Goal: Task Accomplishment & Management: Complete application form

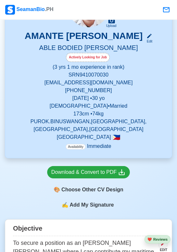
scroll to position [94, 0]
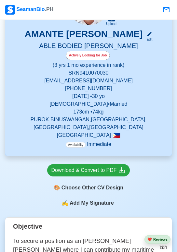
click at [129, 137] on p "Philippines 🇵🇭" at bounding box center [88, 135] width 151 height 8
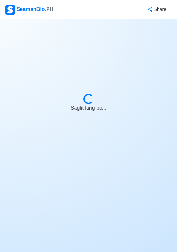
select select "Actively Looking for Job"
select select "Visible for Hiring"
select select "Married"
select select "[DEMOGRAPHIC_DATA]"
select select "PH"
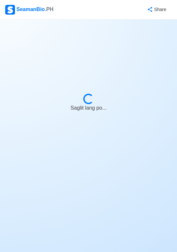
select select "3"
select select "1"
select select "4102416000000"
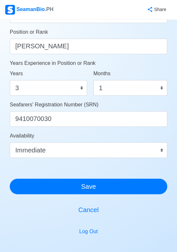
scroll to position [350, 0]
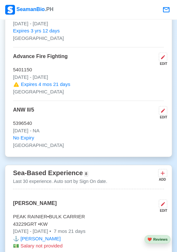
scroll to position [1159, 0]
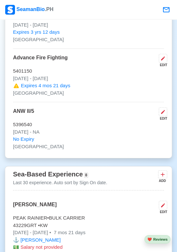
click at [160, 171] on icon at bounding box center [162, 174] width 6 height 6
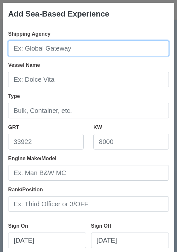
click at [136, 49] on input "Shipping Agency" at bounding box center [88, 49] width 160 height 16
type input "[PERSON_NAME]"
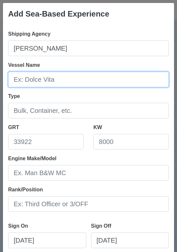
click at [128, 79] on input "Vessel Name" at bounding box center [88, 80] width 160 height 16
type input "[PERSON_NAME]"
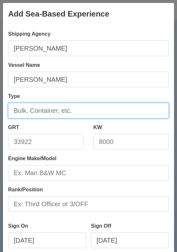
click at [115, 110] on input "Type" at bounding box center [88, 111] width 160 height 16
type input "BULK CARRIER"
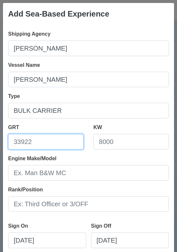
click at [56, 139] on input "GRT" at bounding box center [45, 142] width 75 height 16
type input "107879"
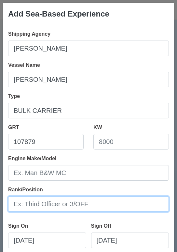
click at [105, 205] on input "Rank/Position" at bounding box center [88, 204] width 160 height 16
type input "[PERSON_NAME]"
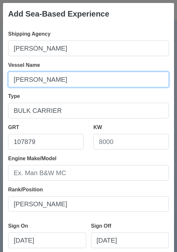
click at [139, 87] on input "[PERSON_NAME]" at bounding box center [88, 80] width 160 height 16
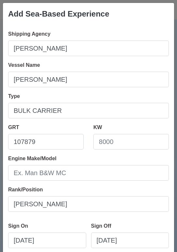
click at [133, 217] on div "Sign On [DATE] Sign Off [DATE] I currently work here" at bounding box center [88, 243] width 160 height 52
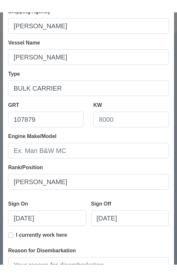
scroll to position [36, 0]
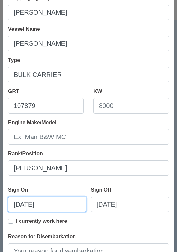
click at [58, 202] on input "[DATE]" at bounding box center [47, 205] width 78 height 16
select select "****"
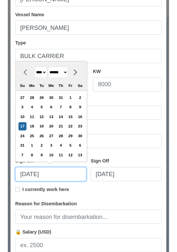
scroll to position [58, 0]
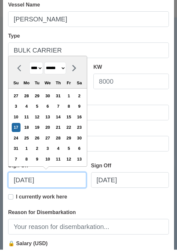
click at [19, 178] on input "[DATE]" at bounding box center [47, 183] width 78 height 16
click at [66, 70] on select "******* ******** ***** ***** *** **** **** ****** ********* ******* ******** **…" at bounding box center [55, 70] width 22 height 13
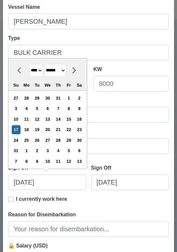
select select "********"
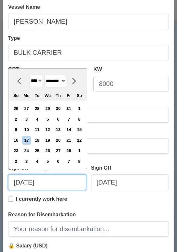
click at [29, 180] on input "[DATE]" at bounding box center [47, 183] width 78 height 16
type input "[DATE]"
select select "******"
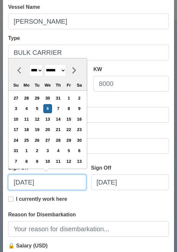
type input "[DATE]"
click at [126, 209] on div "I currently work here" at bounding box center [88, 203] width 160 height 16
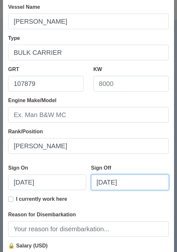
click at [101, 182] on input "[DATE]" at bounding box center [130, 183] width 78 height 16
select select "****"
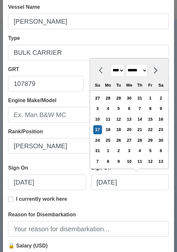
click at [142, 69] on select "******* ******** ***** ***** *** **** **** ****** ********* ******* ******** **…" at bounding box center [137, 70] width 22 height 13
select select "********"
click at [137, 108] on div "6" at bounding box center [139, 108] width 9 height 9
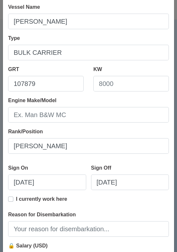
click at [138, 209] on div "I currently work here" at bounding box center [88, 203] width 160 height 16
click at [16, 199] on label "I currently work here" at bounding box center [41, 201] width 51 height 13
type input "[DATE]"
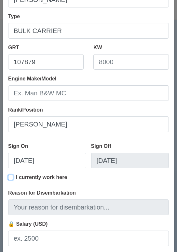
scroll to position [90, 0]
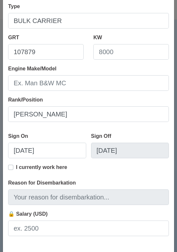
click at [16, 167] on label "I currently work here" at bounding box center [41, 170] width 51 height 13
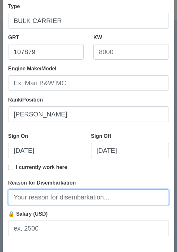
click at [93, 199] on input "Reason for Disembarkation" at bounding box center [88, 198] width 160 height 16
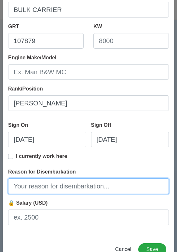
scroll to position [1159, 0]
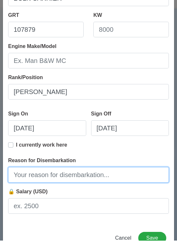
type input "F"
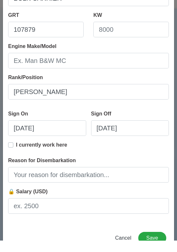
click at [16, 156] on label "I currently work here" at bounding box center [41, 159] width 51 height 13
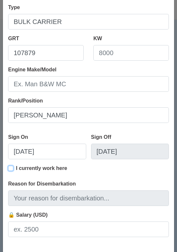
scroll to position [89, 0]
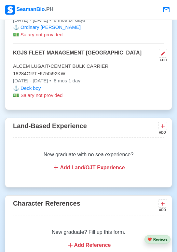
scroll to position [1797, 0]
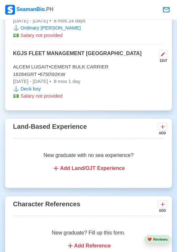
click at [160, 201] on icon at bounding box center [162, 204] width 6 height 6
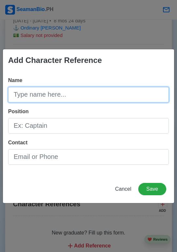
click at [123, 94] on input "Name" at bounding box center [88, 95] width 160 height 16
type input "[PERSON_NAME]"
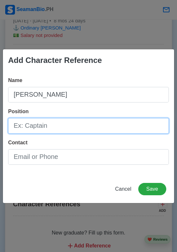
click at [43, 124] on input "Position" at bounding box center [88, 126] width 160 height 16
type input "Stuurman"
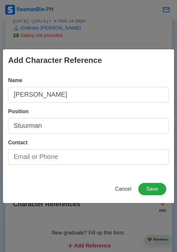
click at [124, 74] on div "Name [PERSON_NAME] Position Stuurman Contact" at bounding box center [88, 123] width 171 height 104
click at [153, 189] on button "Save" at bounding box center [152, 189] width 28 height 12
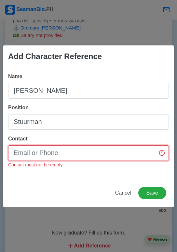
click at [122, 154] on input "Contact" at bounding box center [88, 153] width 160 height 16
type input "NA"
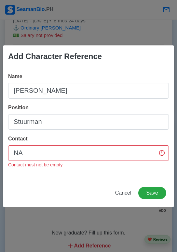
click at [63, 194] on div "Cancel Save" at bounding box center [88, 197] width 171 height 20
click at [149, 197] on button "Save" at bounding box center [152, 193] width 28 height 12
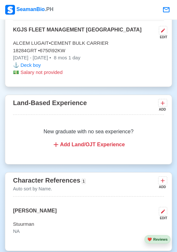
scroll to position [1823, 0]
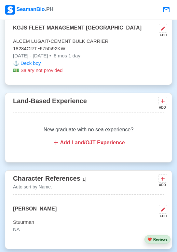
click at [160, 176] on icon at bounding box center [162, 179] width 6 height 6
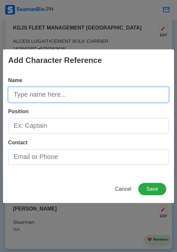
click at [120, 103] on input "Name" at bounding box center [88, 95] width 160 height 16
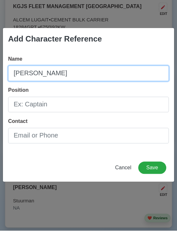
type input "[PERSON_NAME]"
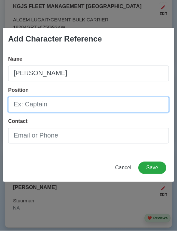
click at [48, 128] on input "Position" at bounding box center [88, 126] width 160 height 16
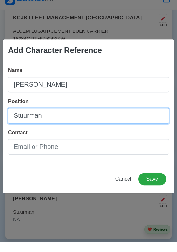
type input "Stuurman"
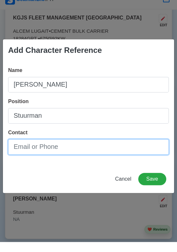
click at [44, 156] on input "Contact" at bounding box center [88, 157] width 160 height 16
type input "NA"
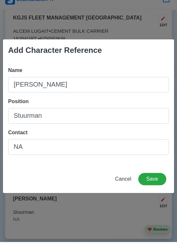
click at [144, 220] on div "Add Character Reference Name [PERSON_NAME] Position Stuurman Contact NA Cancel …" at bounding box center [88, 126] width 177 height 252
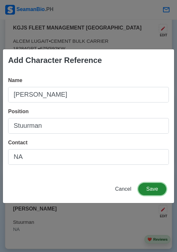
click at [152, 191] on button "Save" at bounding box center [152, 189] width 28 height 12
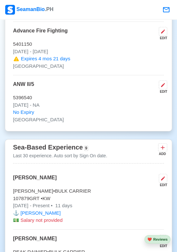
scroll to position [1185, 0]
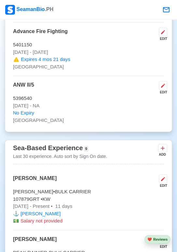
click at [164, 177] on icon at bounding box center [162, 179] width 5 height 5
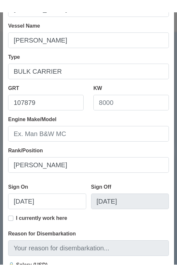
scroll to position [58, 0]
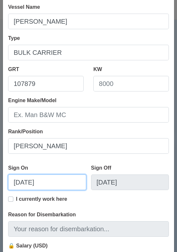
click at [19, 183] on input "[DATE]" at bounding box center [47, 183] width 78 height 16
select select "****"
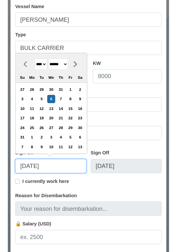
scroll to position [78, 0]
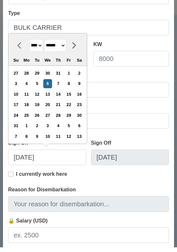
click at [66, 48] on select "******* ******** ***** ***** *** **** **** ****** ********* ******* ******** **…" at bounding box center [55, 50] width 22 height 13
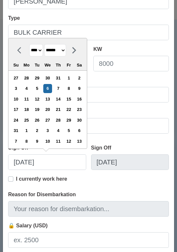
select select "********"
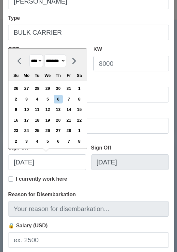
click at [62, 98] on div "6" at bounding box center [58, 99] width 9 height 9
type input "[DATE]"
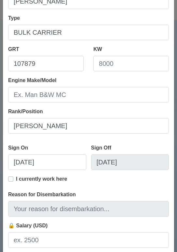
click at [138, 221] on div "Shipping Agency [PERSON_NAME] Name [PERSON_NAME] Type BULK CARRIER GRT 107879 K…" at bounding box center [88, 103] width 171 height 312
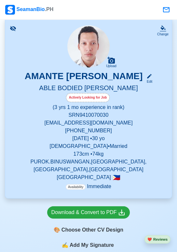
scroll to position [53, 0]
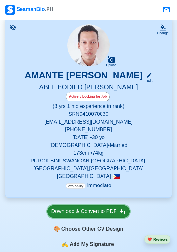
click at [104, 211] on div "Download & Convert to PDF" at bounding box center [88, 212] width 74 height 8
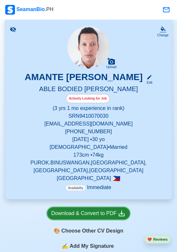
scroll to position [45, 0]
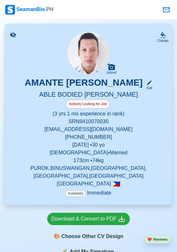
click at [146, 83] on icon at bounding box center [149, 83] width 6 height 6
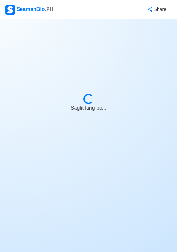
select select "Actively Looking for Job"
select select "Visible for Hiring"
select select "Married"
select select "[DEMOGRAPHIC_DATA]"
select select "PH"
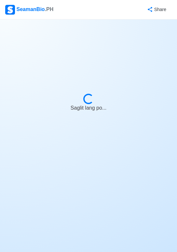
select select "3"
select select "1"
select select "4102416000000"
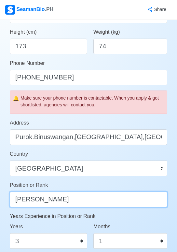
click at [86, 200] on input "[PERSON_NAME]" at bounding box center [88, 200] width 157 height 16
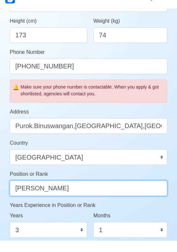
scroll to position [182, 0]
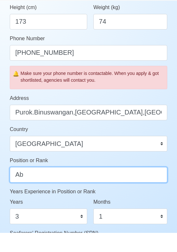
type input "A"
type input "L"
type input "LITCHMATROSS"
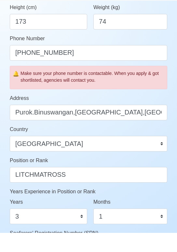
click at [148, 219] on div "Months 0 1 2 3 4 5 6 7 8 9 10 11" at bounding box center [130, 230] width 74 height 26
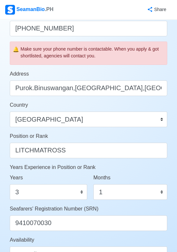
scroll to position [226, 0]
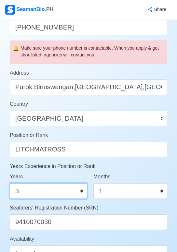
click at [80, 191] on select "0 1 2 3 4 5 6 7 8 9 10 11 12 13 14 15 16 17 18 19 20 21 22 23 24 25 26 27 28 29…" at bounding box center [48, 191] width 77 height 16
select select "0"
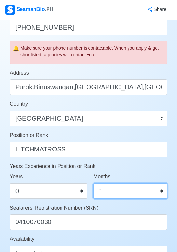
click at [145, 193] on select "0 1 2 3 4 5 6 7 8 9 10 11" at bounding box center [130, 191] width 74 height 16
select select "0"
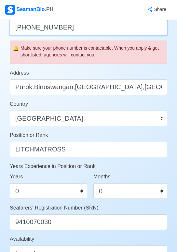
click at [111, 27] on input "[PHONE_NUMBER]" at bounding box center [88, 28] width 157 height 16
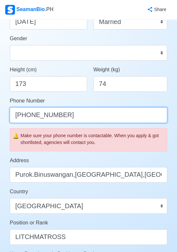
scroll to position [139, 0]
type input "+"
type input "63915649720"
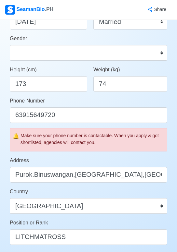
click at [155, 66] on div "Weight (kg) 74" at bounding box center [130, 79] width 74 height 26
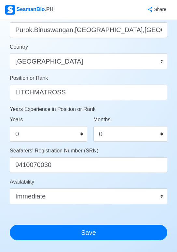
scroll to position [285, 0]
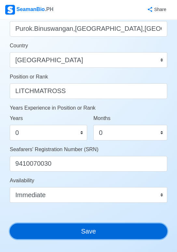
click at [126, 233] on button "Save" at bounding box center [88, 232] width 157 height 16
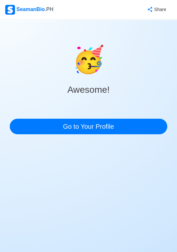
scroll to position [0, 0]
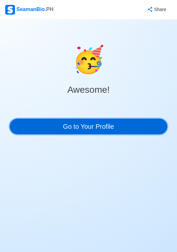
click at [144, 127] on link "Go to Your Profile" at bounding box center [88, 127] width 157 height 16
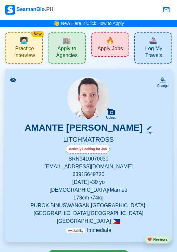
click at [143, 132] on div "Edit" at bounding box center [147, 133] width 8 height 5
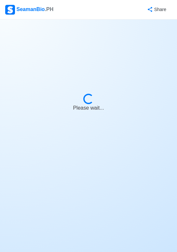
select select "Actively Looking for Job"
select select "Visible for Hiring"
select select "Married"
select select "[DEMOGRAPHIC_DATA]"
select select "PH"
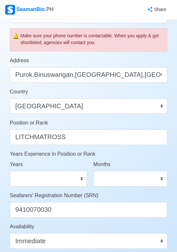
scroll to position [240, 0]
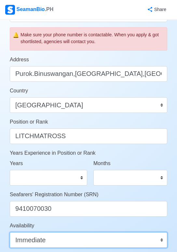
click at [138, 243] on select "Immediate [DATE] [DATE] [DATE] [DATE] [DATE] [DATE] [DATE] [DATE] [DATE]" at bounding box center [88, 240] width 157 height 16
select select "1764518400000"
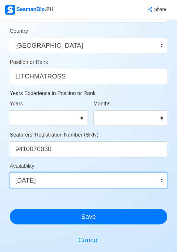
scroll to position [300, 0]
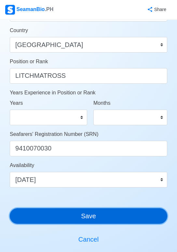
click at [142, 217] on button "Save" at bounding box center [88, 216] width 157 height 16
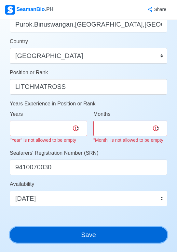
scroll to position [289, 0]
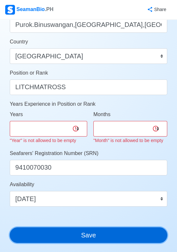
click at [122, 236] on button "Save" at bounding box center [88, 236] width 157 height 16
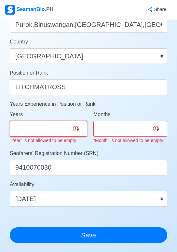
click at [53, 128] on select "0 1 2 3 4 5 6 7 8 9 10 11 12 13 14 15 16 17 18 19 20 21 22 23 24 25 26 27 28 29…" at bounding box center [48, 129] width 77 height 16
select select "0"
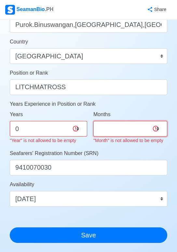
click at [116, 130] on select "0 1 2 3 4 5 6 7 8 9 10 11" at bounding box center [130, 129] width 74 height 16
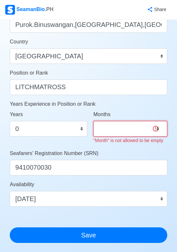
select select "0"
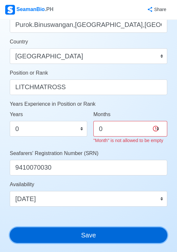
click at [109, 235] on div "Account Setup 🗂️ Your Job Status Onboard Actively Looking for Job Not Looking f…" at bounding box center [88, 30] width 157 height 589
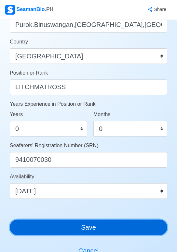
click at [110, 230] on button "Save" at bounding box center [88, 228] width 157 height 16
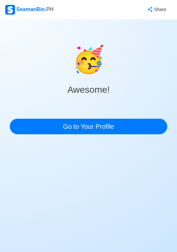
scroll to position [0, 0]
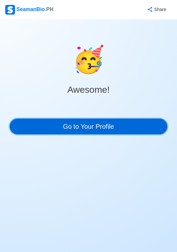
click at [121, 128] on link "Go to Your Profile" at bounding box center [88, 127] width 157 height 16
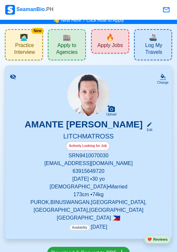
scroll to position [53, 0]
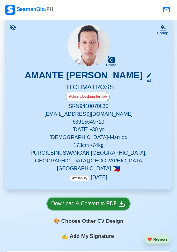
click at [109, 205] on div "Download & Convert to PDF" at bounding box center [88, 204] width 74 height 8
click at [105, 205] on div "Download & Convert to PDF" at bounding box center [88, 204] width 74 height 8
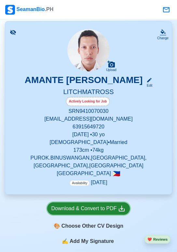
scroll to position [46, 0]
